Goal: Transaction & Acquisition: Purchase product/service

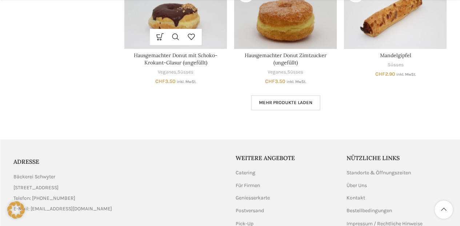
scroll to position [523, 0]
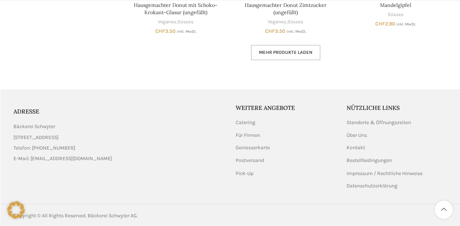
click at [289, 49] on span "Mehr Produkte laden" at bounding box center [285, 52] width 53 height 6
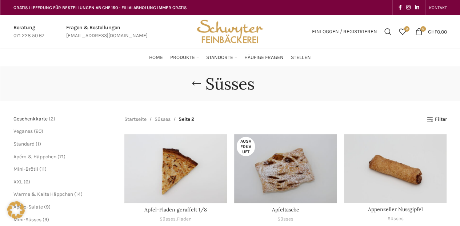
click at [41, 118] on span "Geschenkkarte" at bounding box center [30, 119] width 34 height 6
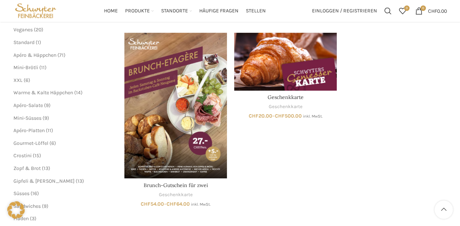
scroll to position [102, 0]
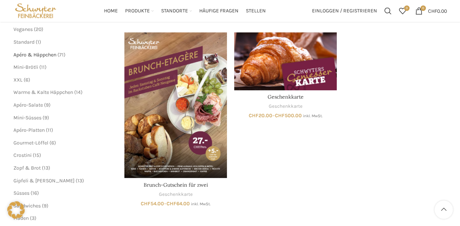
click at [48, 55] on span "Apéro & Häppchen" at bounding box center [34, 55] width 43 height 6
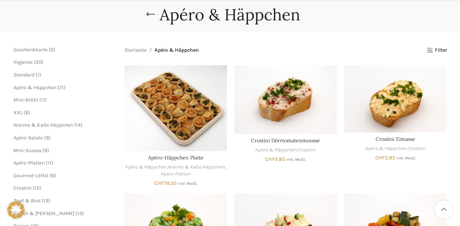
scroll to position [70, 0]
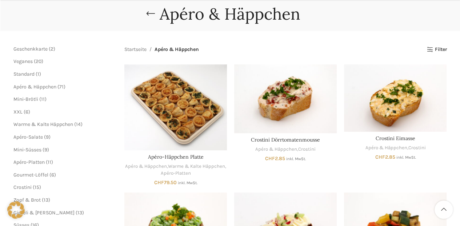
click at [23, 113] on span "6 6 Produkte" at bounding box center [27, 112] width 8 height 6
click at [27, 112] on span "6" at bounding box center [26, 112] width 3 height 6
click at [26, 124] on span "Warme & Kalte Häppchen" at bounding box center [43, 124] width 60 height 6
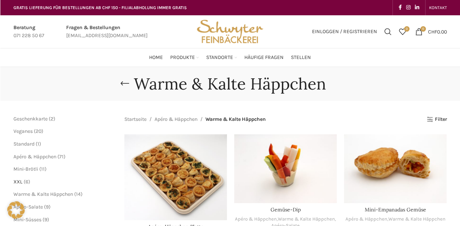
click at [19, 179] on span "XXL" at bounding box center [17, 182] width 9 height 6
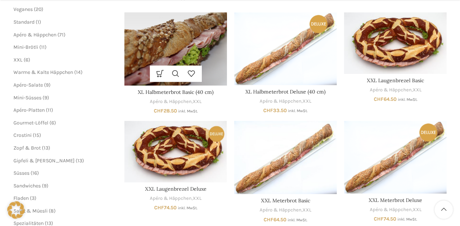
scroll to position [124, 0]
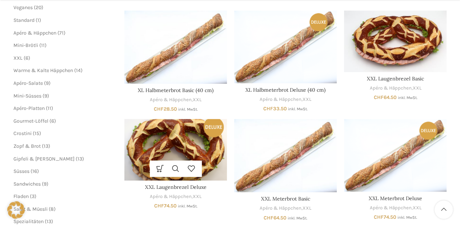
click at [213, 131] on img "XXL Laugenbrezel Deluxe" at bounding box center [175, 149] width 103 height 61
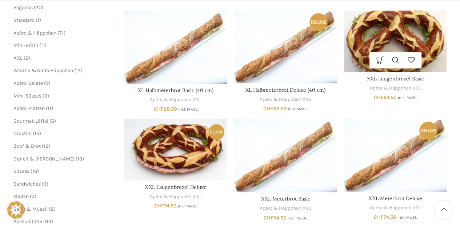
click at [375, 45] on img "XXL Laugenbrezel Basic" at bounding box center [395, 41] width 103 height 61
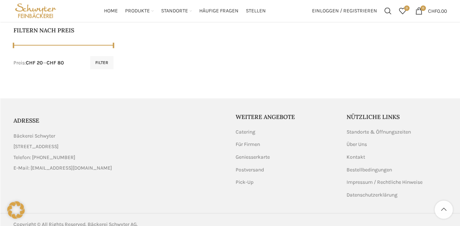
scroll to position [359, 0]
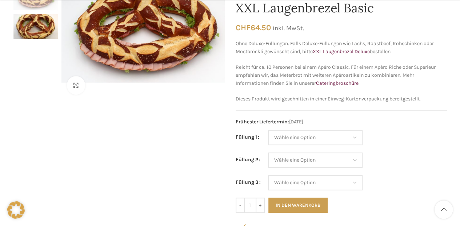
scroll to position [97, 0]
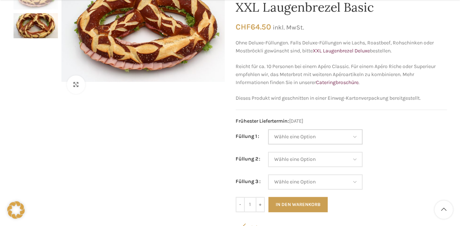
click at [300, 136] on select "Wähle eine Option Salami Schinken Fleischkäse Trutenschinken Appenzellerkäse Gr…" at bounding box center [315, 136] width 95 height 15
click at [201, 145] on div "Klicken um zu vergrössern" at bounding box center [118, 144] width 211 height 320
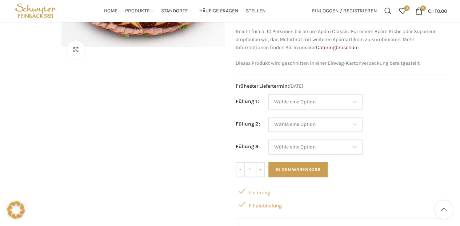
scroll to position [0, 0]
